Goal: Navigation & Orientation: Find specific page/section

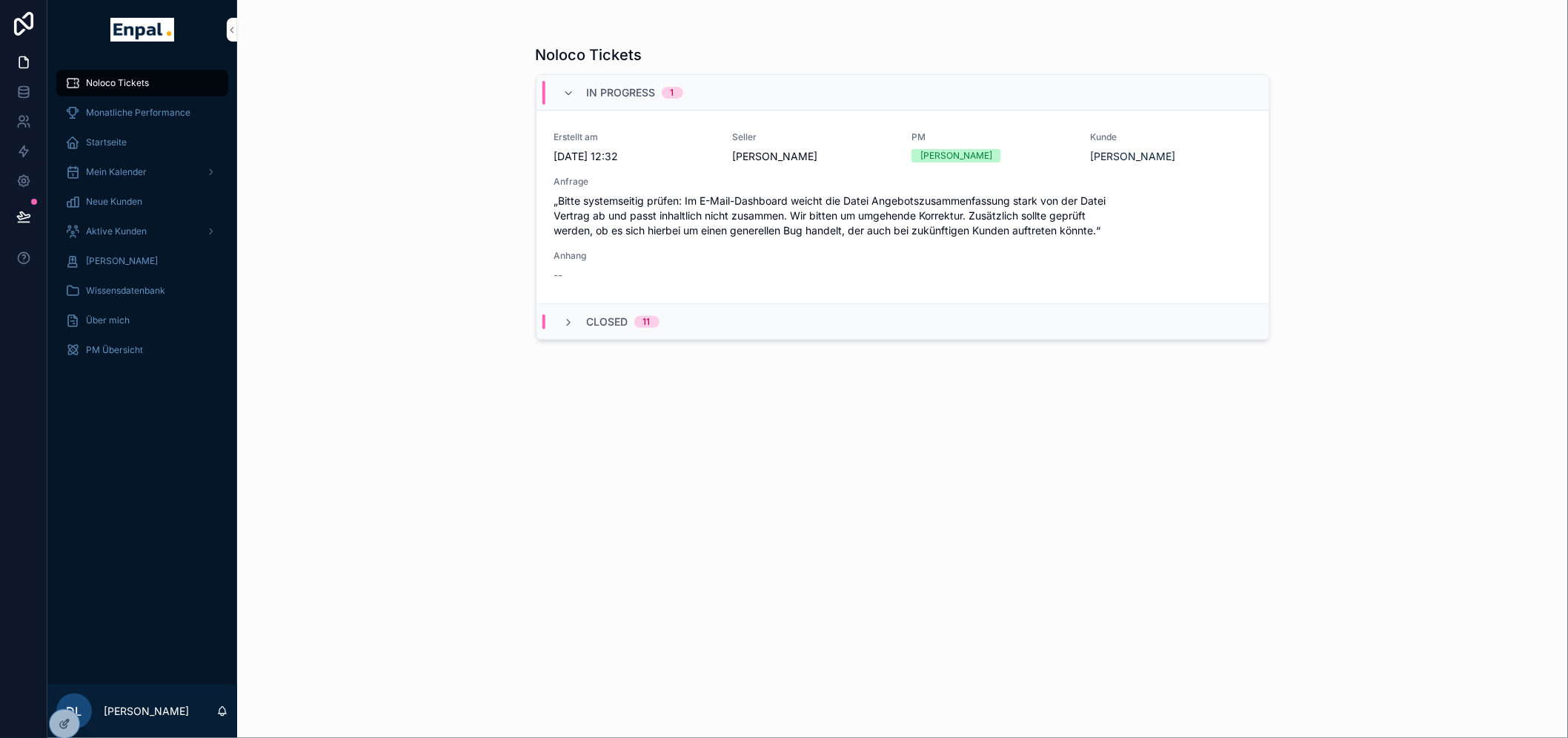
click at [0, 0] on div at bounding box center [0, 0] width 0 height 0
click at [0, 0] on icon at bounding box center [0, 0] width 0 height 0
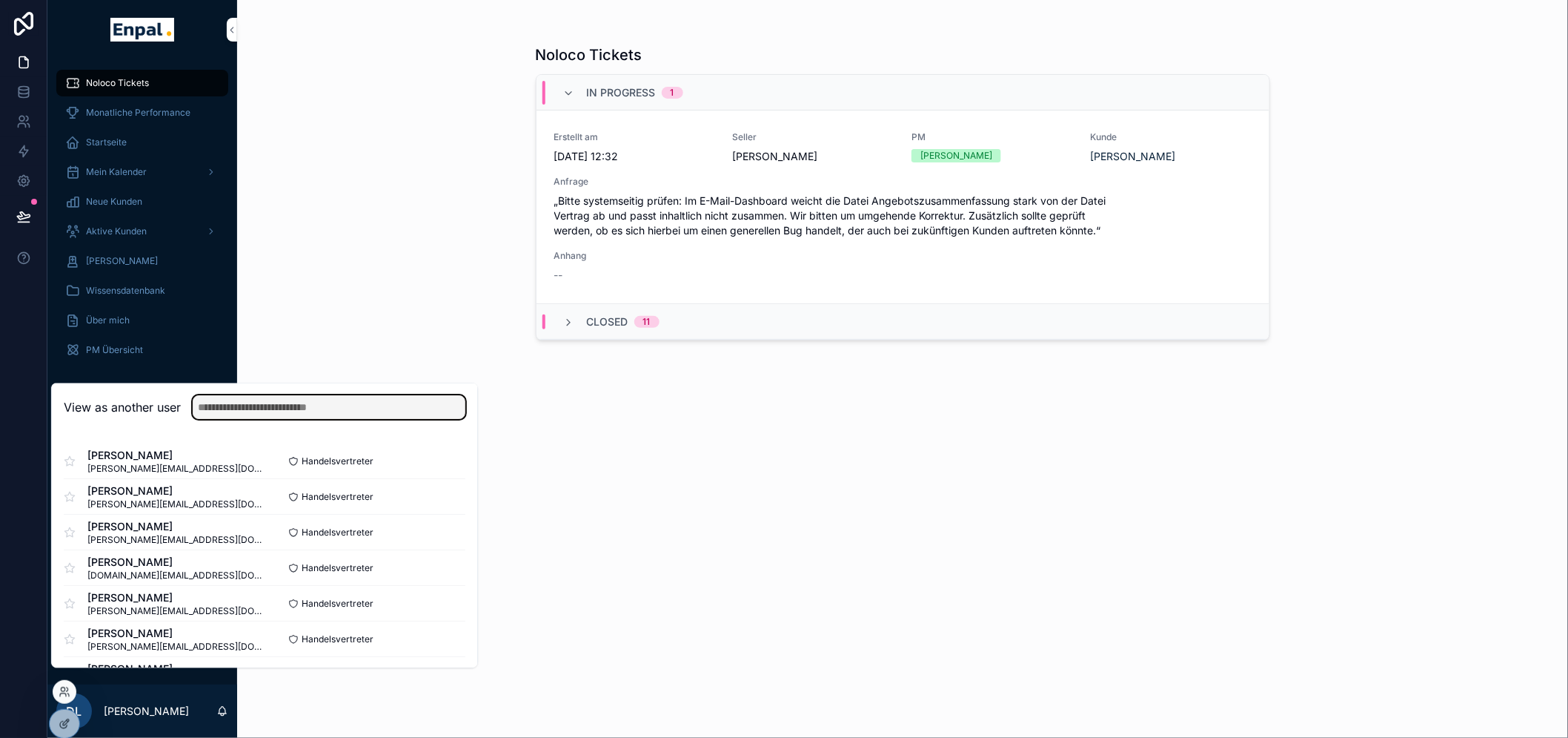
click at [228, 418] on input "text" at bounding box center [329, 408] width 273 height 24
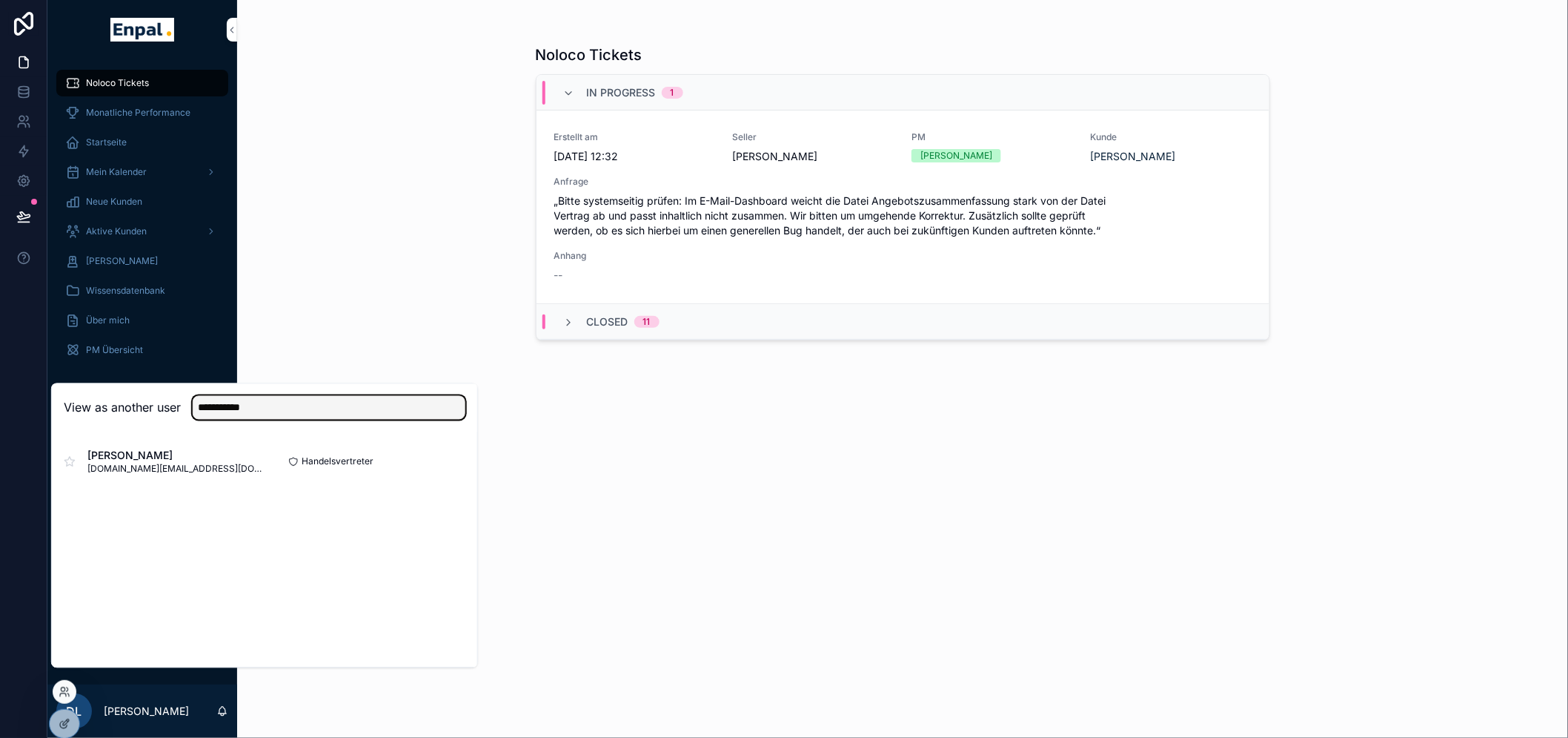
type input "**********"
click at [0, 0] on button "Select" at bounding box center [0, 0] width 0 height 0
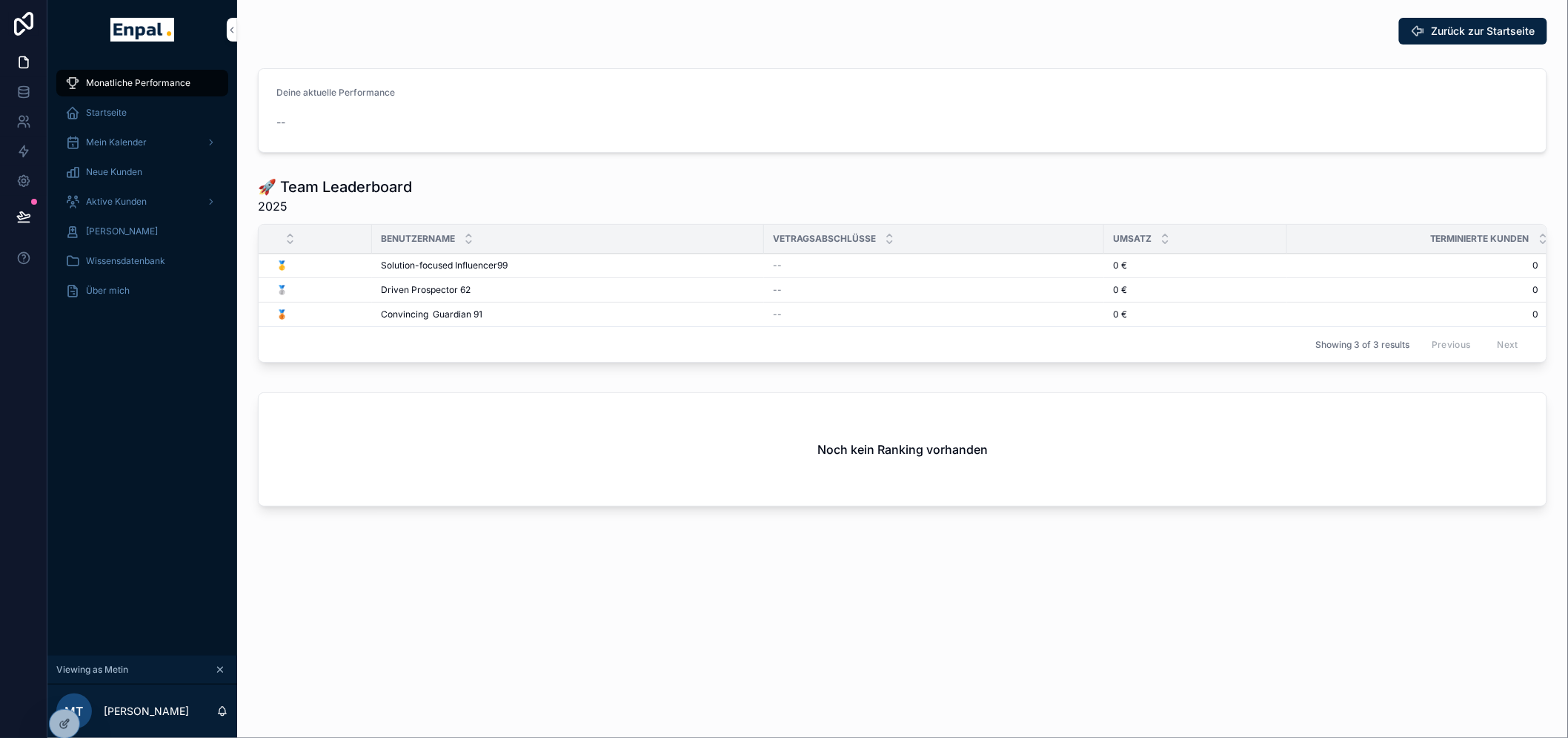
click at [135, 193] on div "Aktive Kunden" at bounding box center [142, 202] width 154 height 24
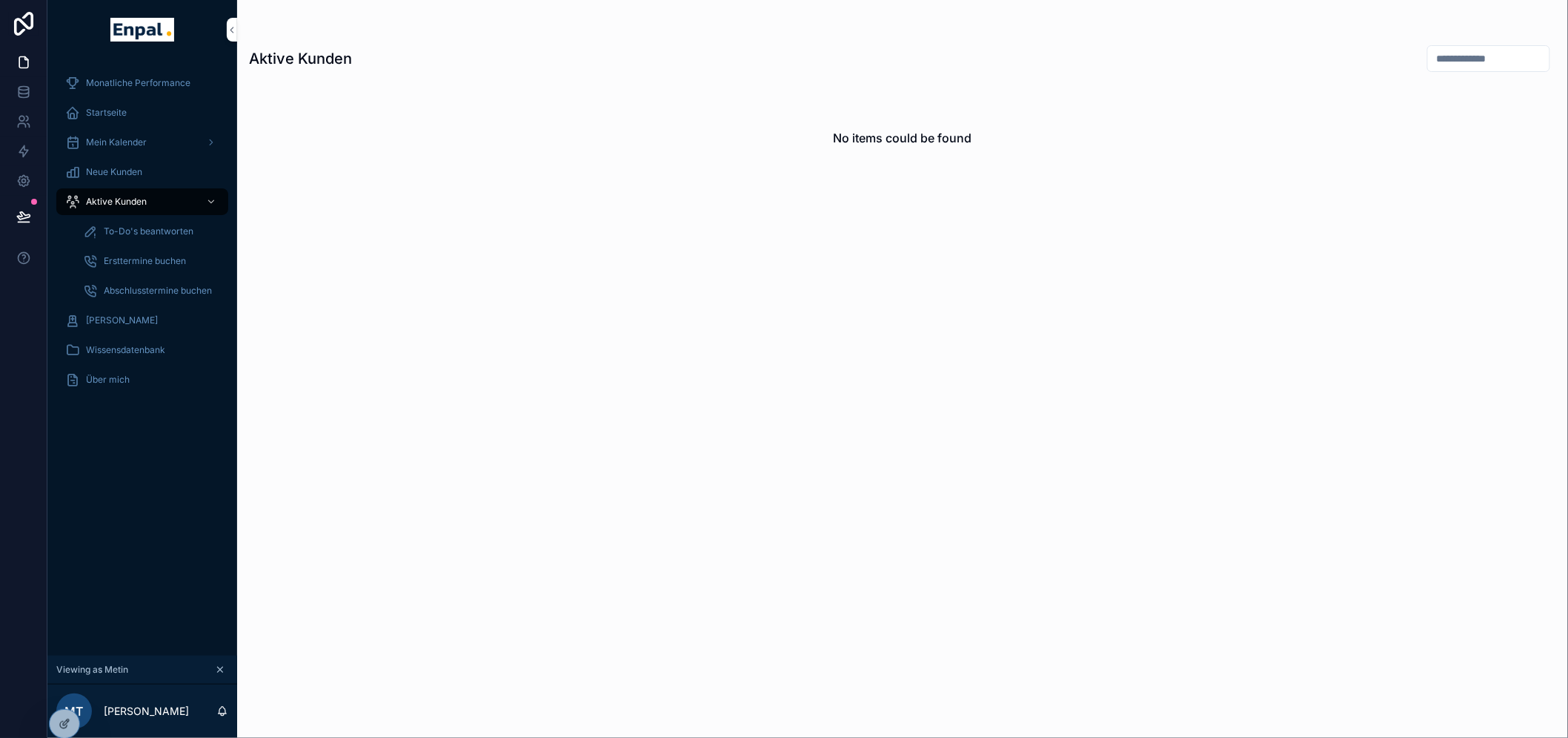
click at [164, 317] on div "[PERSON_NAME]" at bounding box center [142, 321] width 154 height 24
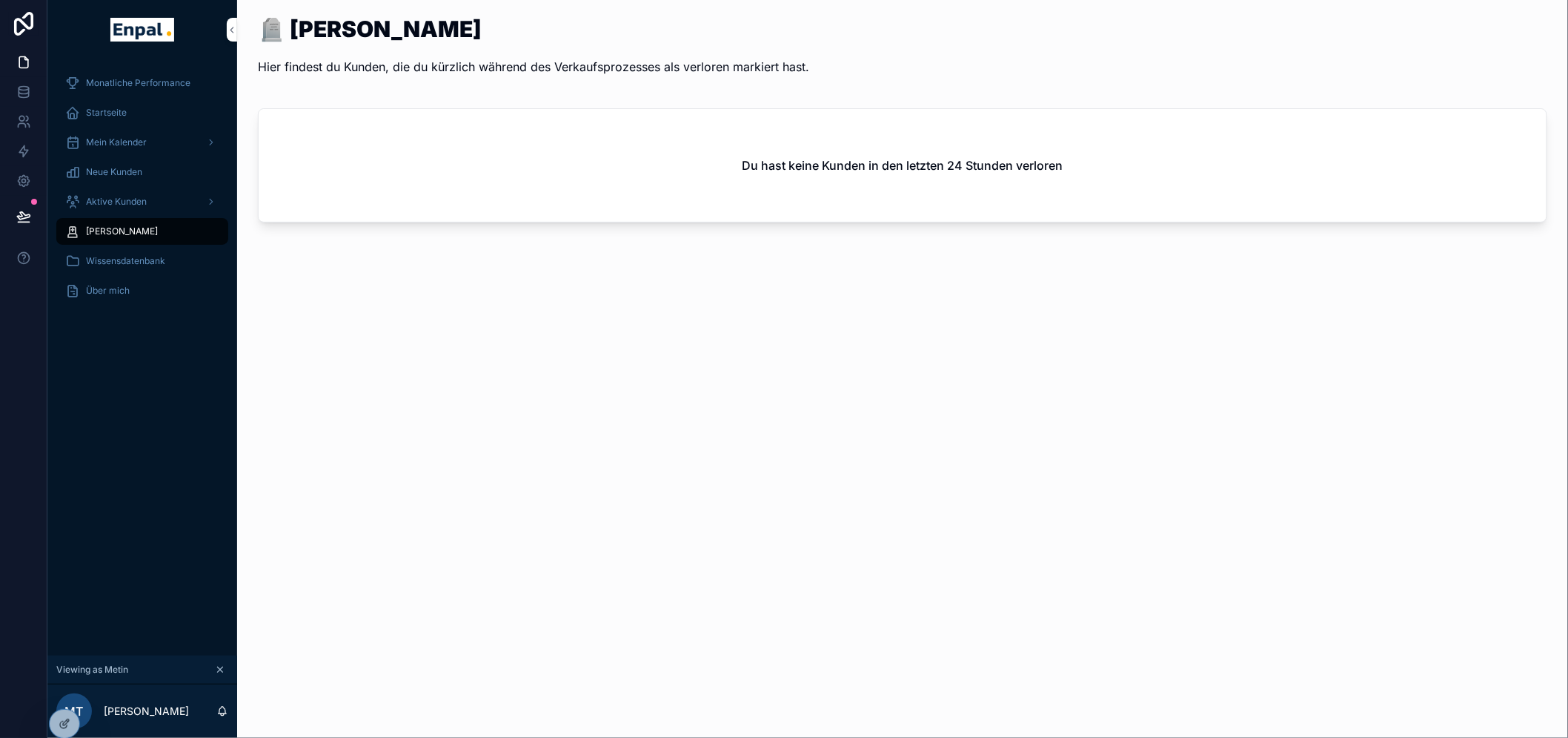
click at [158, 225] on span "[PERSON_NAME]" at bounding box center [121, 231] width 72 height 12
click at [173, 198] on div "Aktive Kunden" at bounding box center [142, 202] width 154 height 24
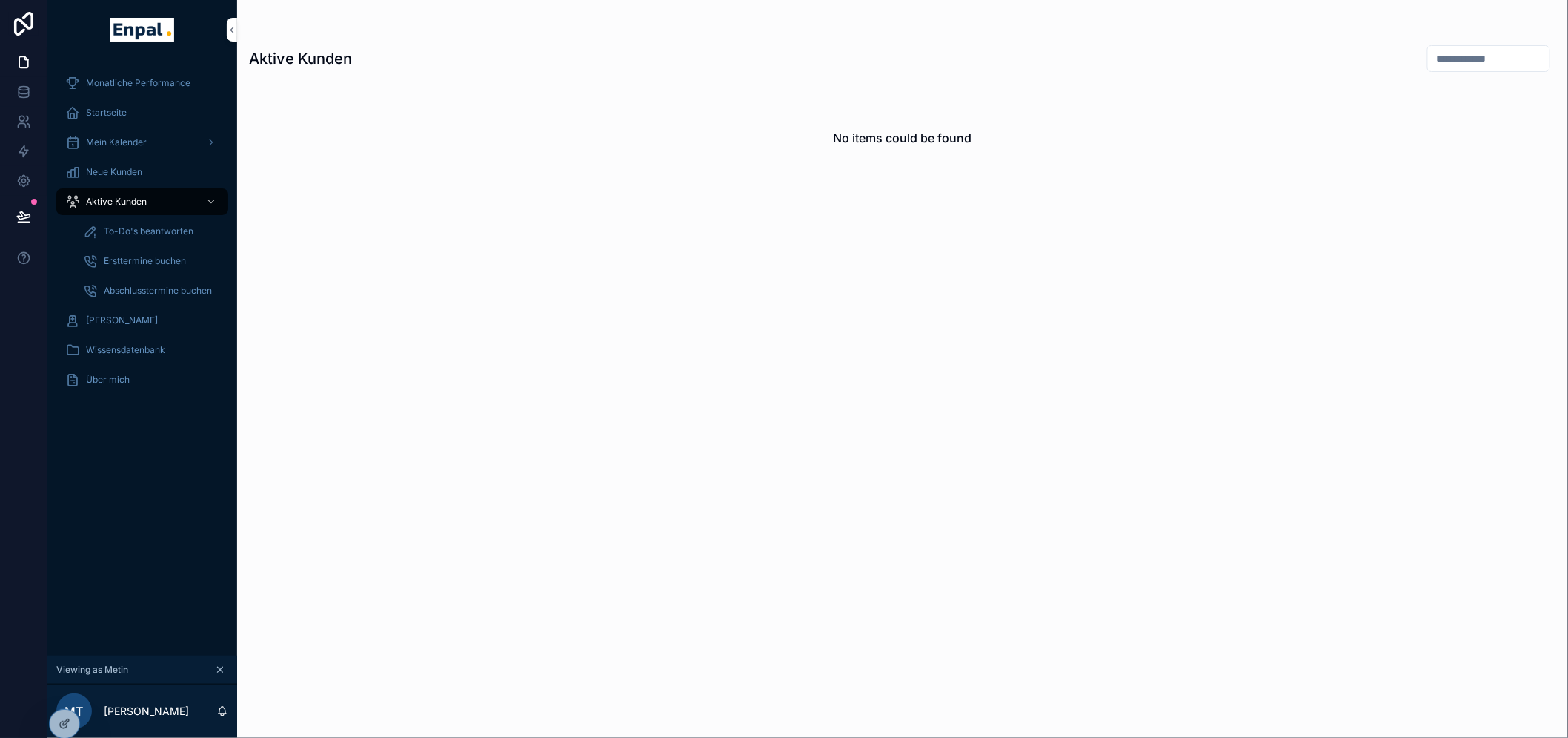
click at [152, 233] on span "To-Do's beantworten" at bounding box center [148, 231] width 90 height 12
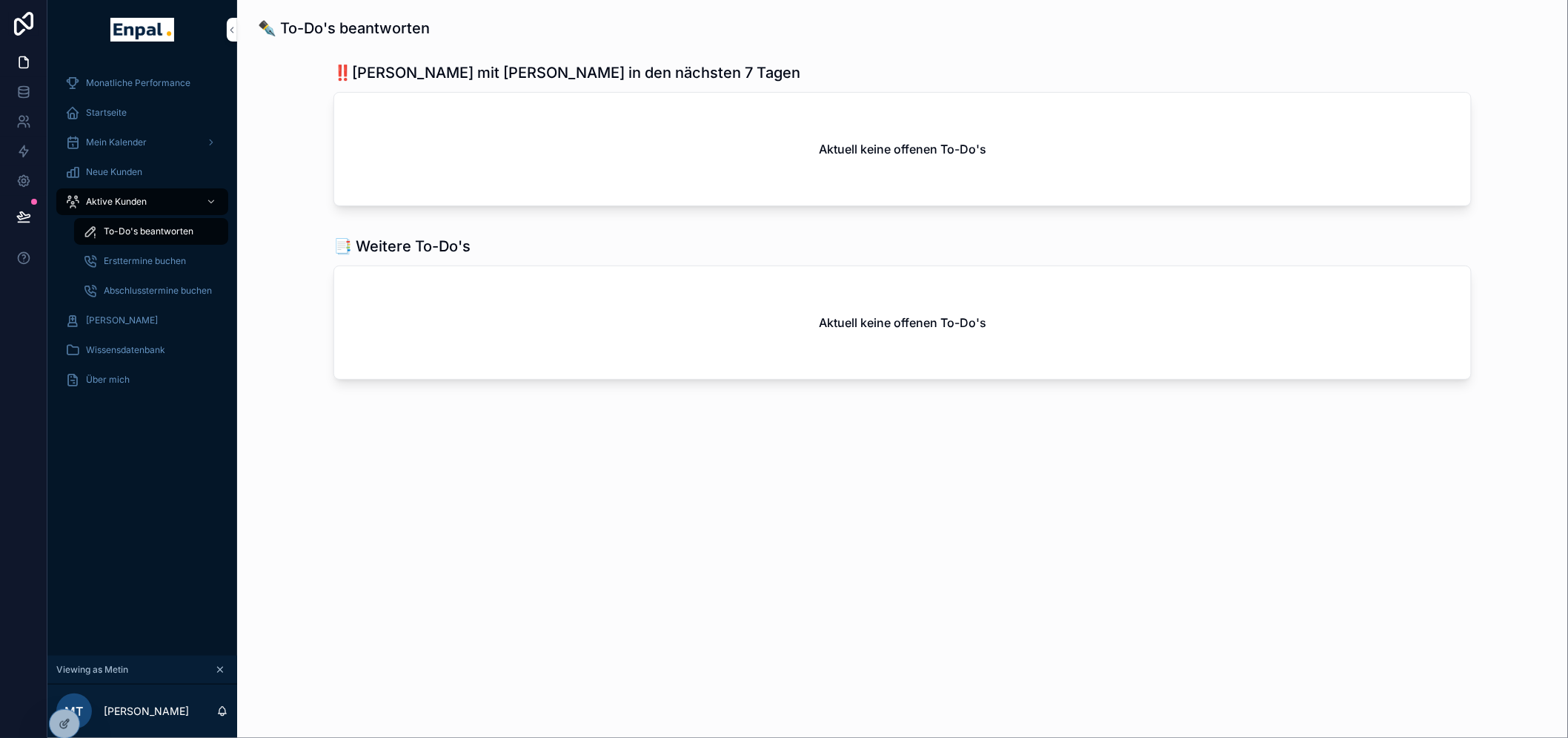
click at [150, 254] on div "Ersttermine buchen" at bounding box center [151, 261] width 136 height 24
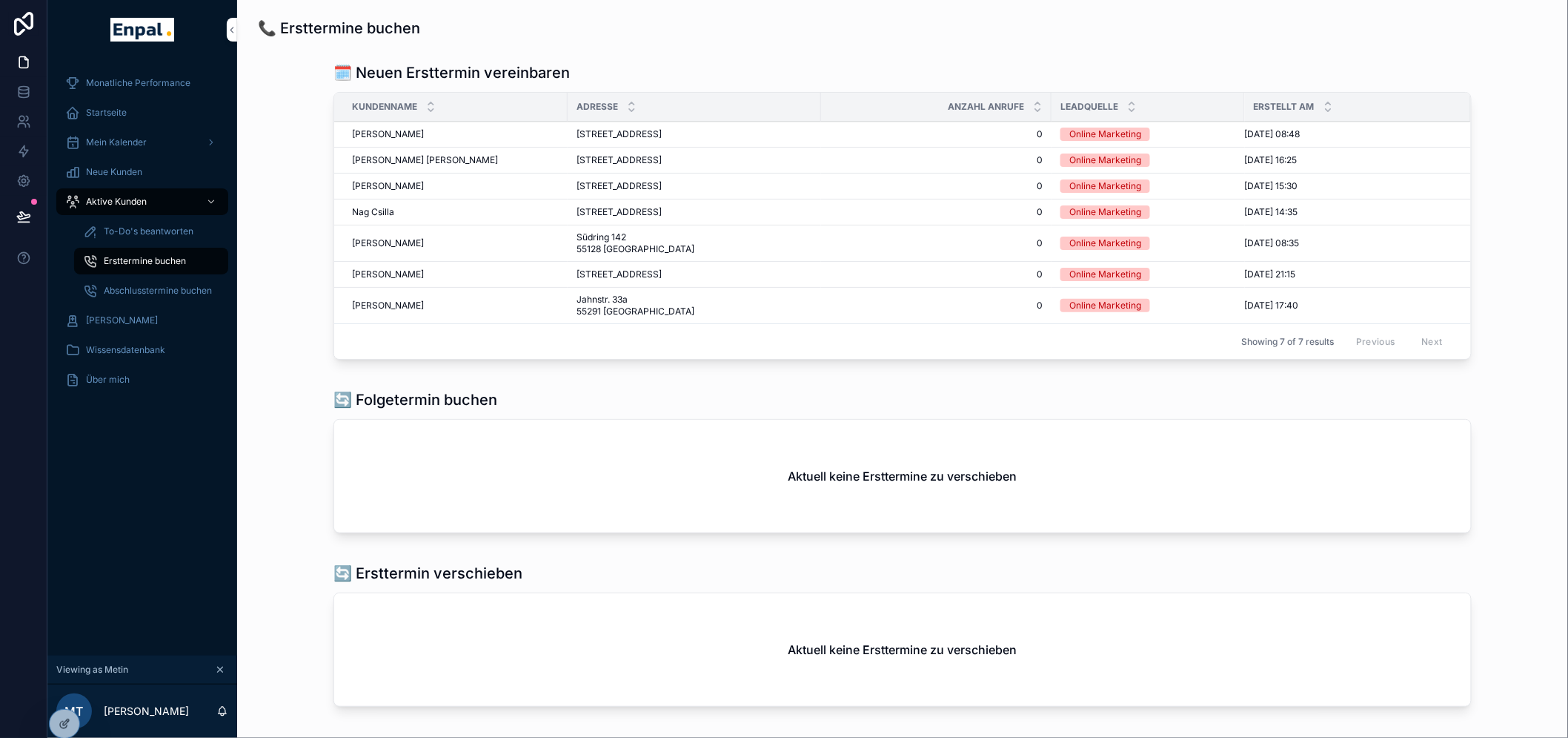
click at [151, 280] on div "Abschlusstermine buchen" at bounding box center [151, 290] width 136 height 24
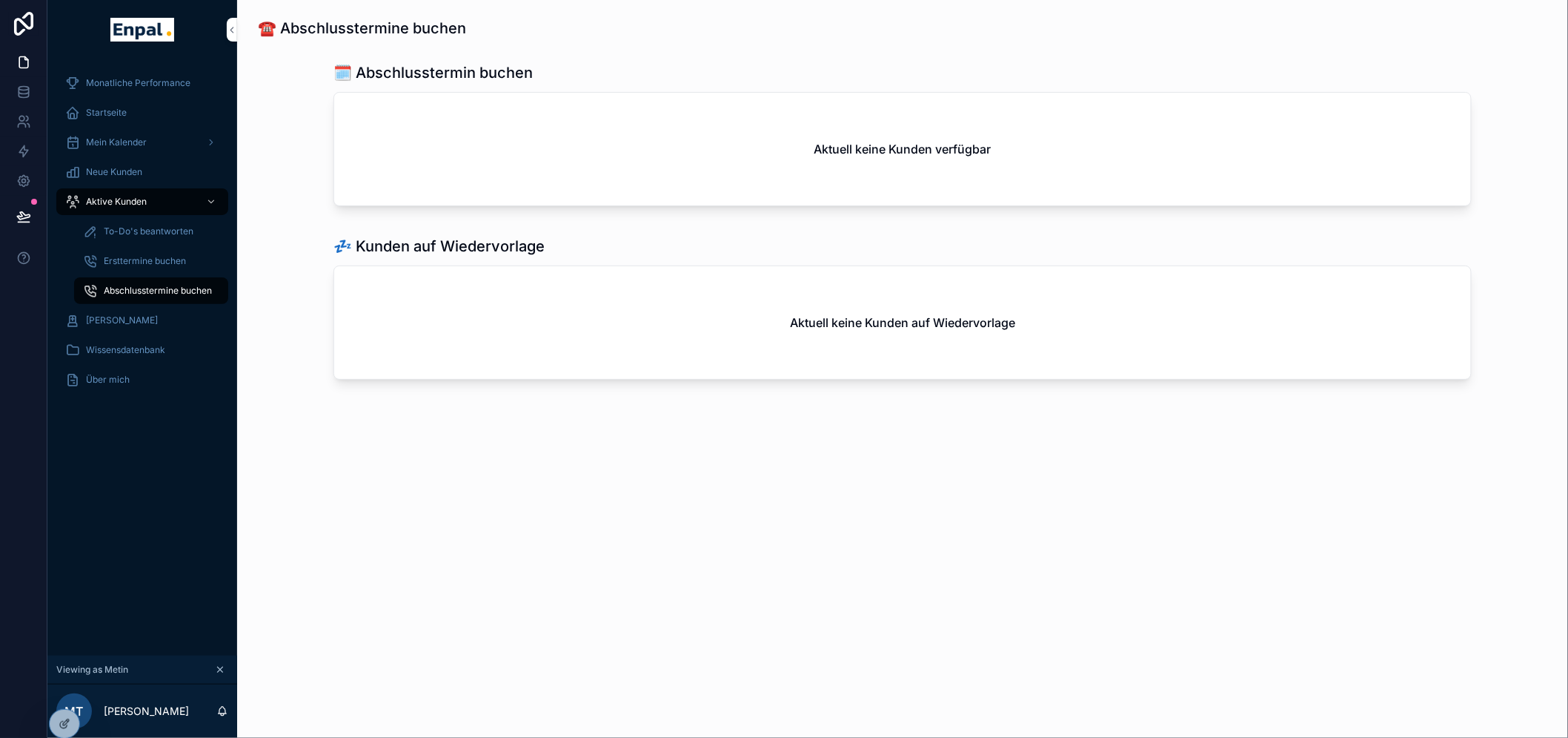
click at [152, 261] on span "Ersttermine buchen" at bounding box center [145, 260] width 82 height 12
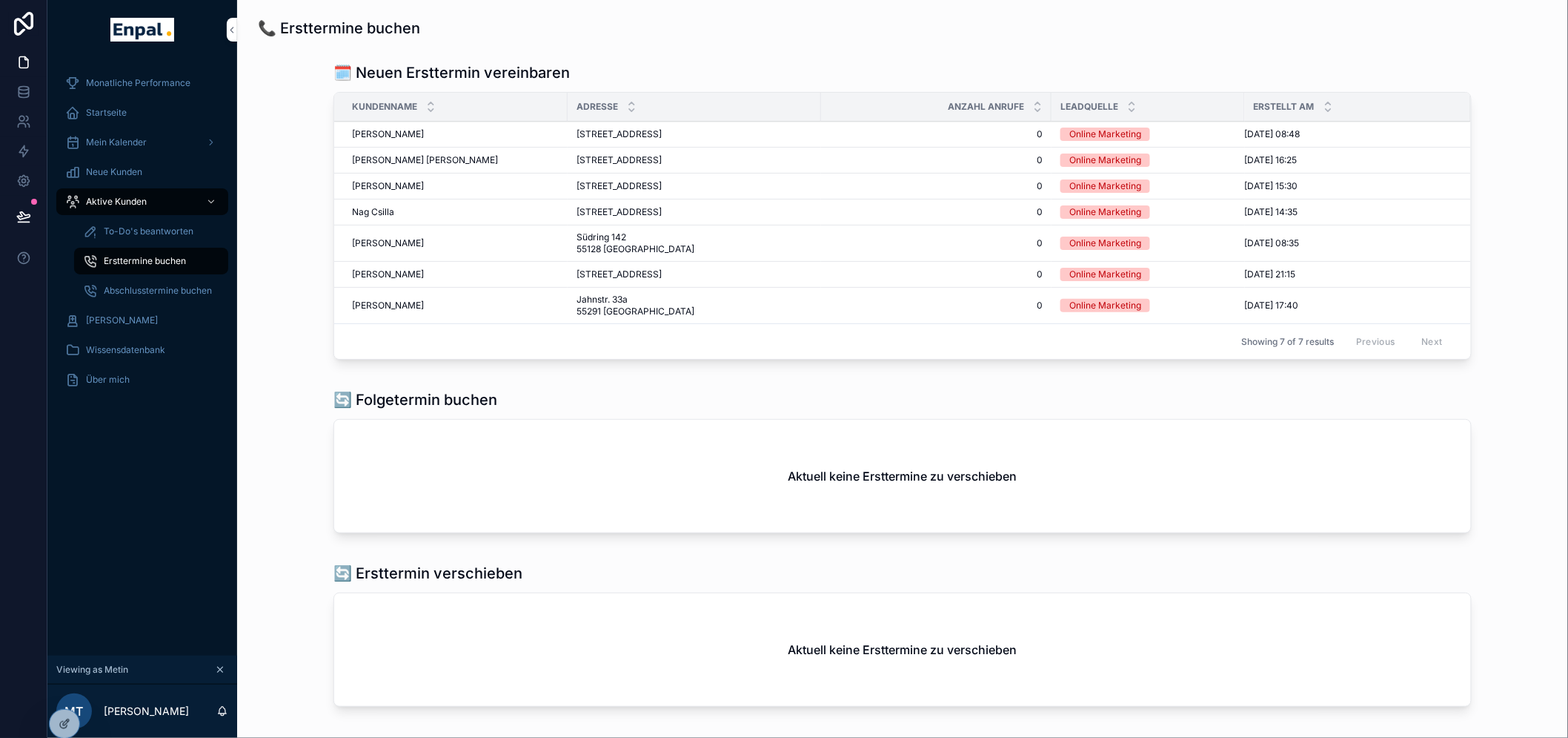
click at [159, 235] on span "To-Do's beantworten" at bounding box center [148, 231] width 90 height 12
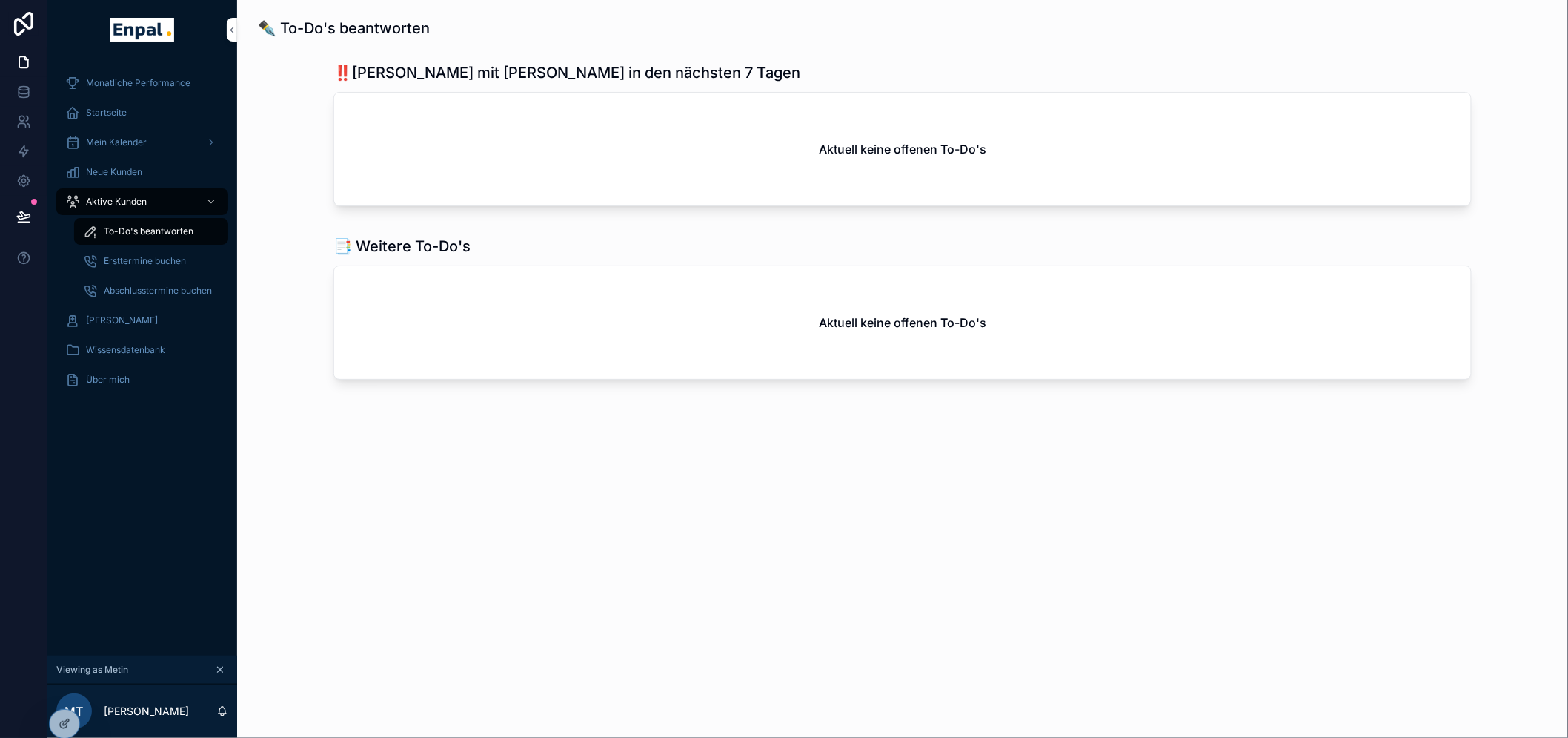
click at [146, 195] on div "Aktive Kunden" at bounding box center [142, 202] width 154 height 24
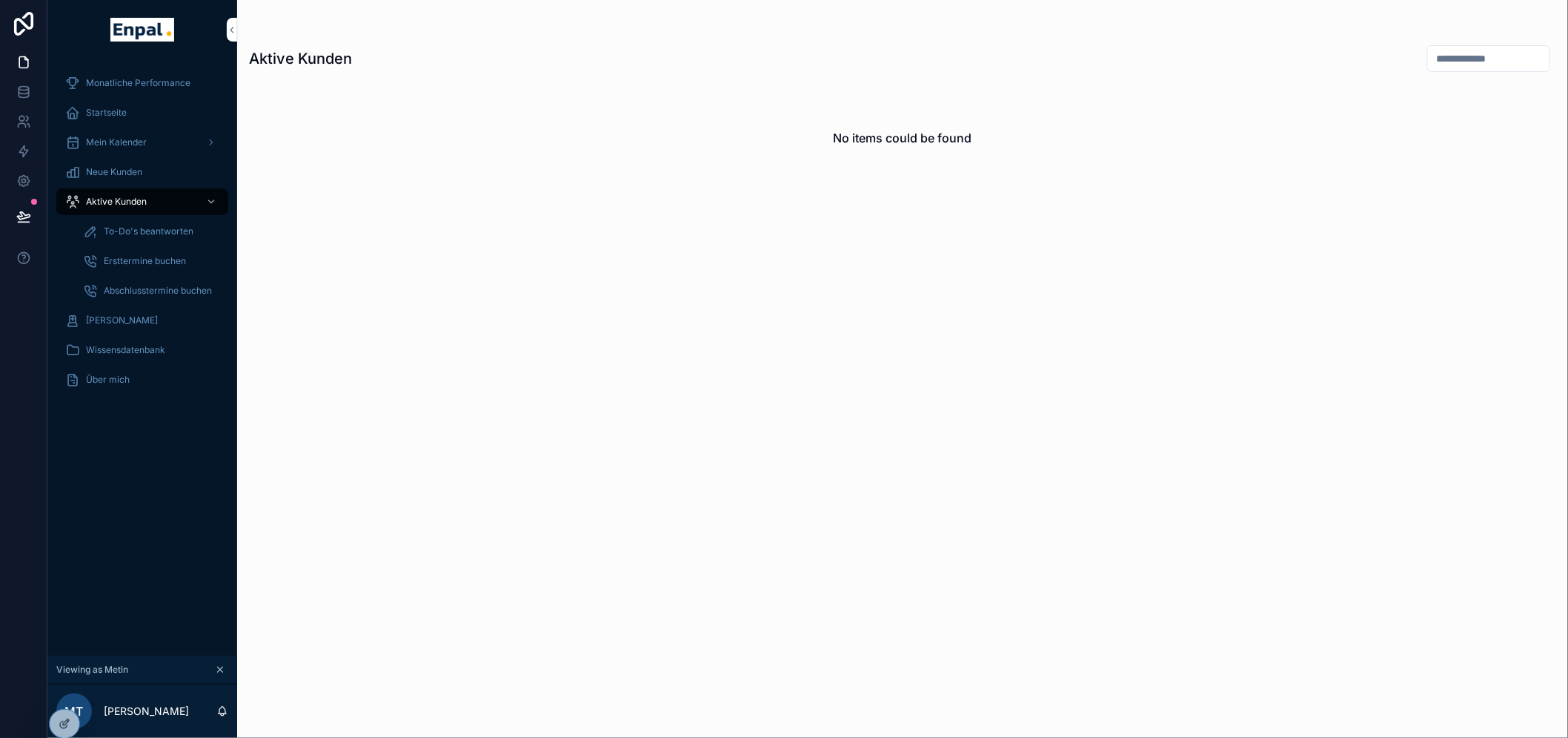
click at [1436, 48] on input "scrollable content" at bounding box center [1489, 59] width 121 height 21
click at [146, 175] on div "Neue Kunden" at bounding box center [142, 172] width 154 height 24
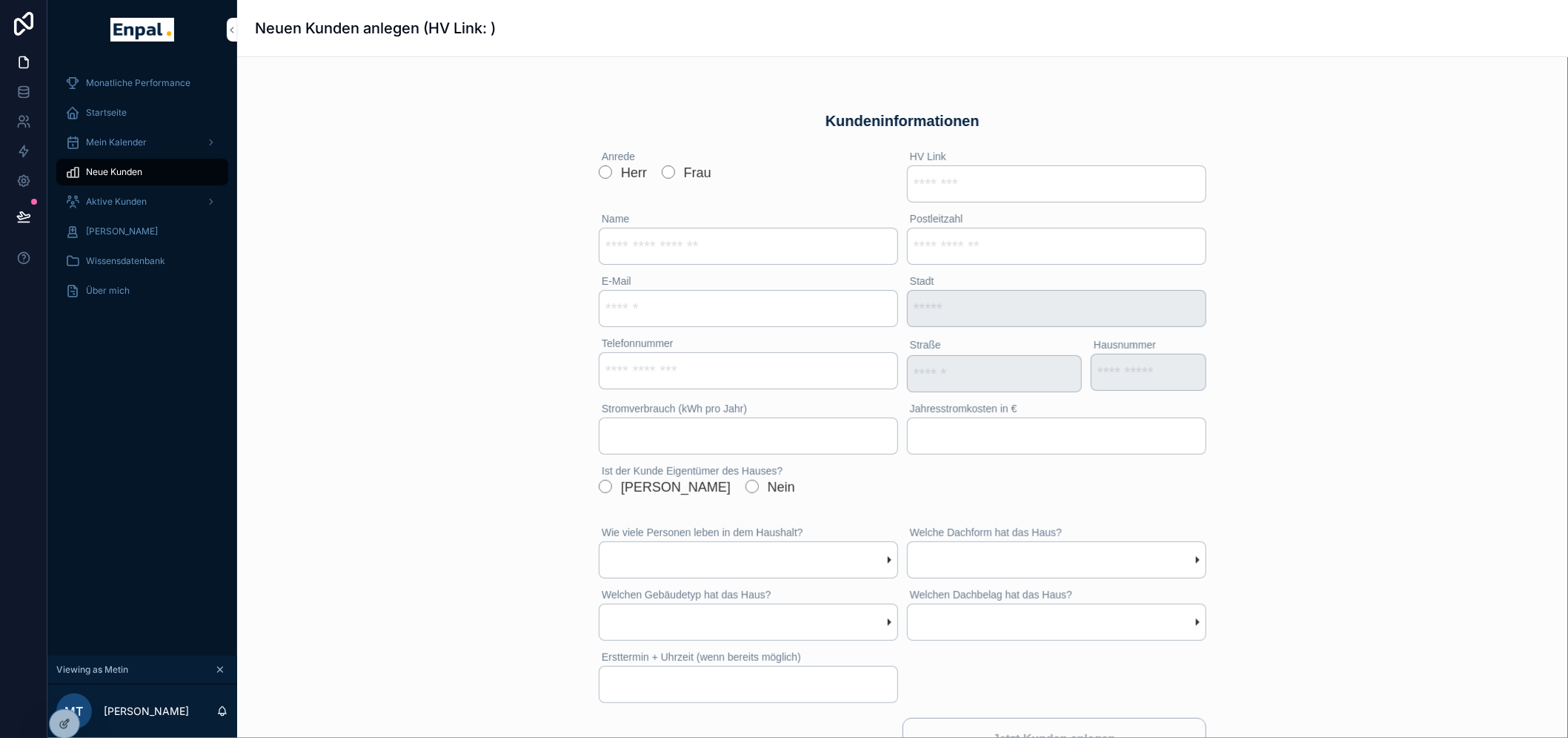
click at [141, 153] on div "Mein Kalender" at bounding box center [142, 142] width 154 height 24
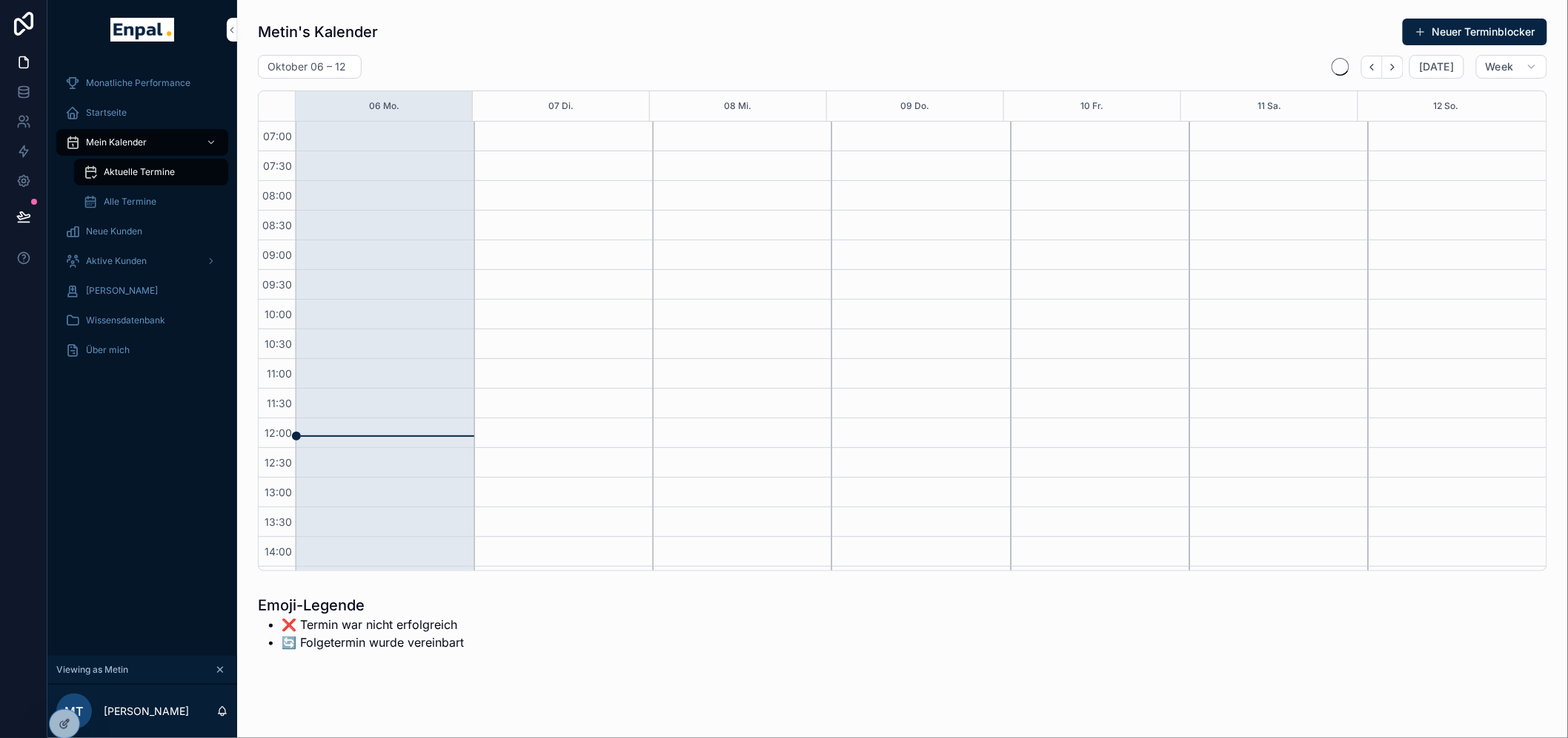
scroll to position [415, 0]
click at [156, 298] on div "[PERSON_NAME]" at bounding box center [142, 290] width 154 height 24
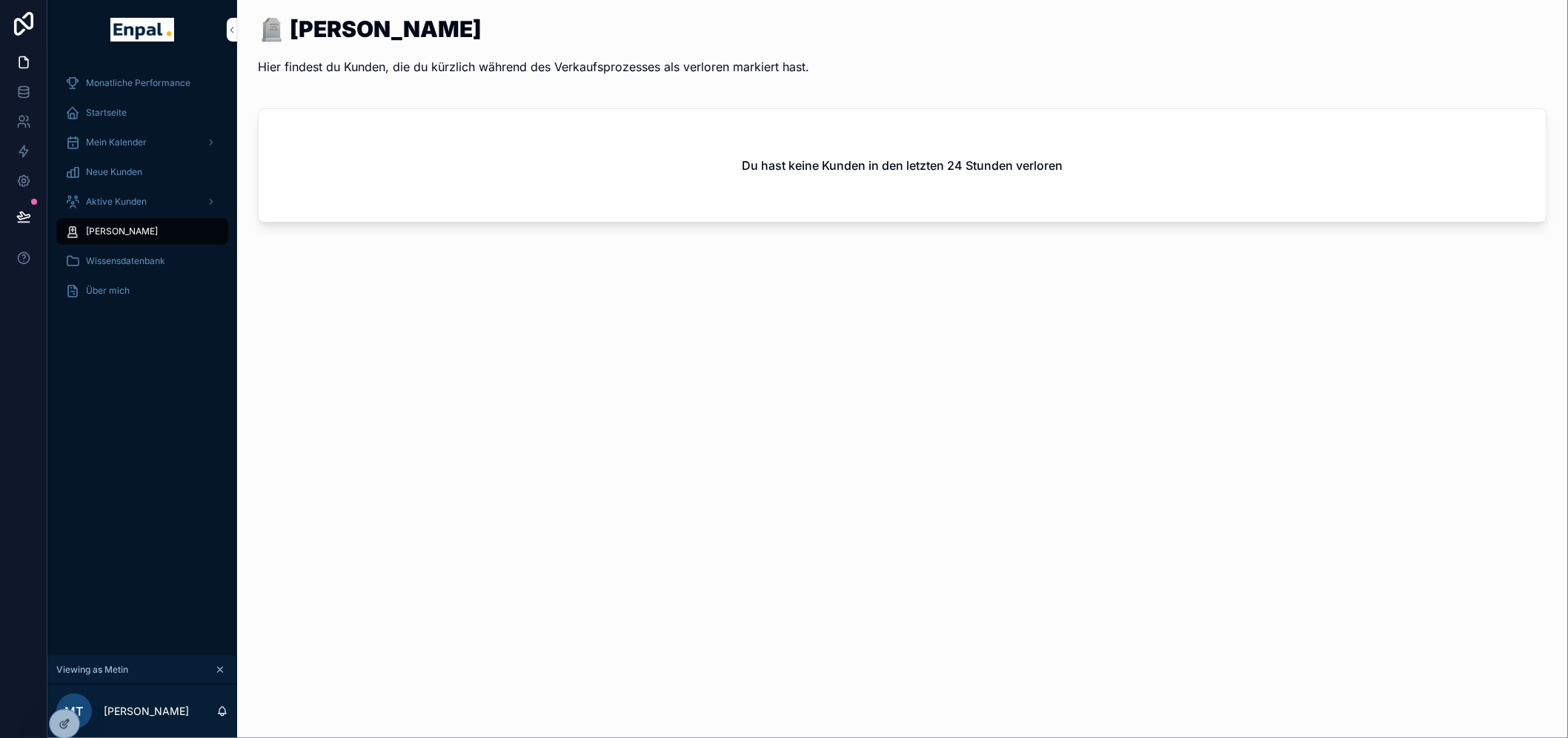
click at [141, 293] on div "Über mich" at bounding box center [142, 290] width 154 height 24
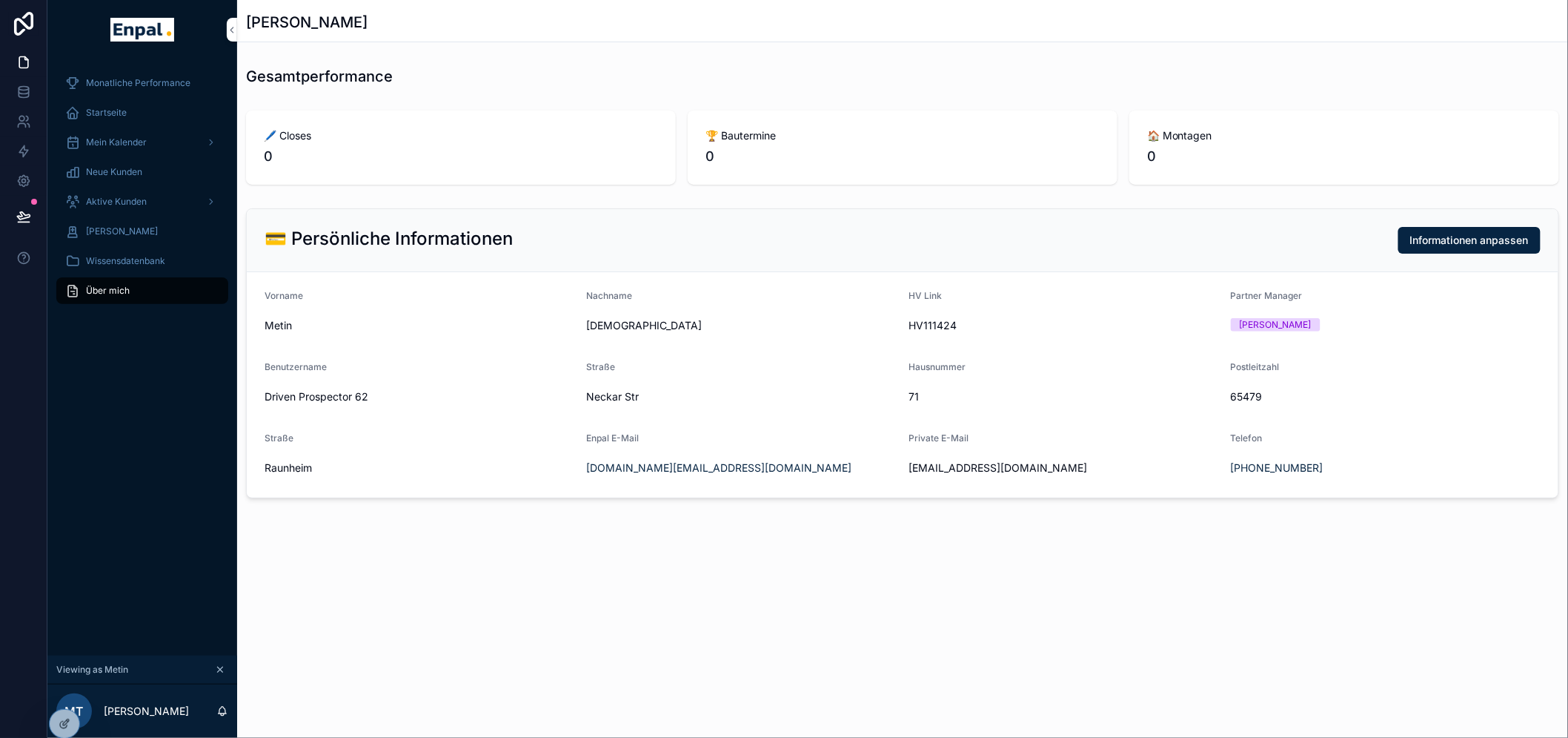
click at [149, 203] on div "Aktive Kunden" at bounding box center [142, 202] width 154 height 24
